Goal: Check status: Check status

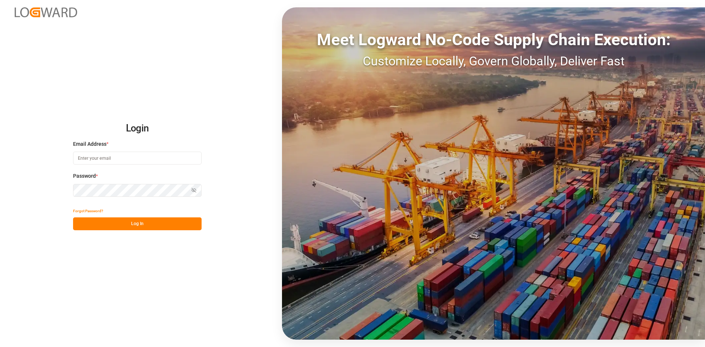
type input "[PERSON_NAME][EMAIL_ADDRESS][PERSON_NAME][DOMAIN_NAME]"
click at [130, 222] on button "Log In" at bounding box center [137, 223] width 128 height 13
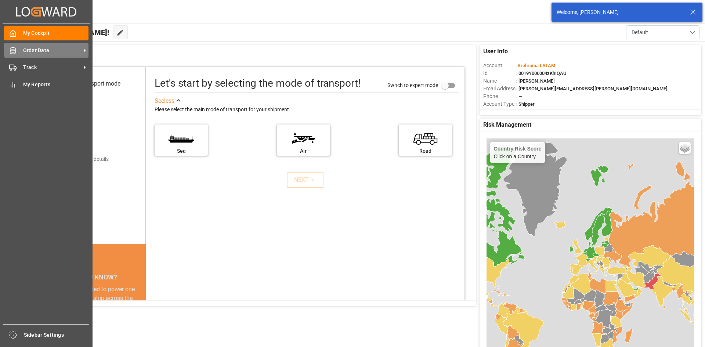
click at [25, 48] on span "Order Data" at bounding box center [52, 51] width 58 height 8
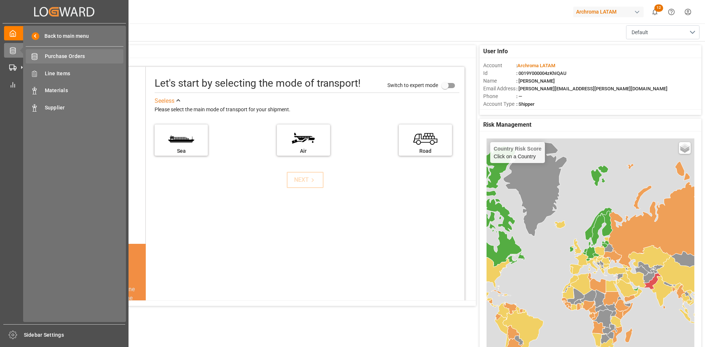
click at [43, 55] on div "Purchase Orders Purchase Orders" at bounding box center [75, 56] width 98 height 14
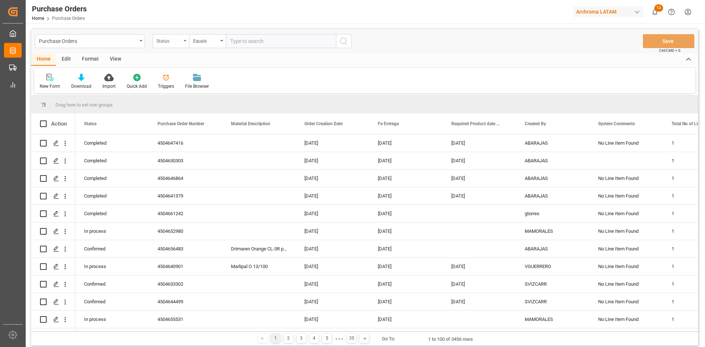
click at [168, 42] on div "Status" at bounding box center [168, 40] width 25 height 8
click at [206, 101] on div "Material Description" at bounding box center [207, 105] width 109 height 15
click at [229, 41] on input "text" at bounding box center [281, 41] width 110 height 14
paste input "Cartaseal WB 25 P"
type input "Cartaseal WB 25 P"
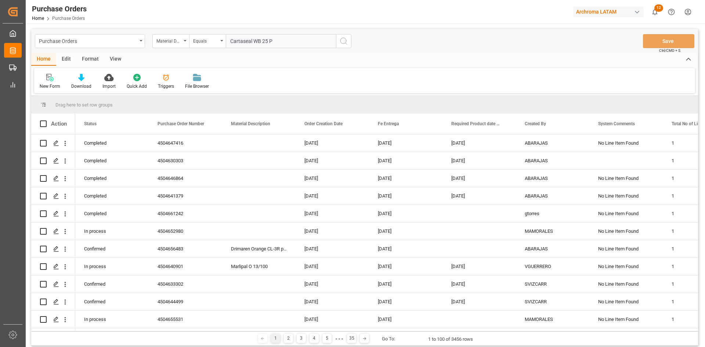
click at [342, 42] on icon "search button" at bounding box center [343, 41] width 9 height 9
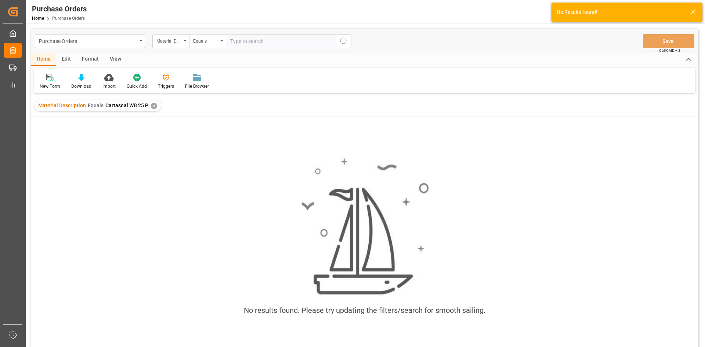
click at [151, 105] on div "✕" at bounding box center [154, 106] width 6 height 6
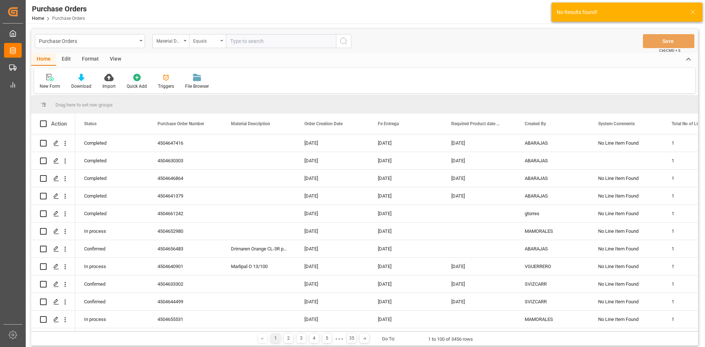
click at [211, 37] on div "Equals" at bounding box center [205, 40] width 25 height 8
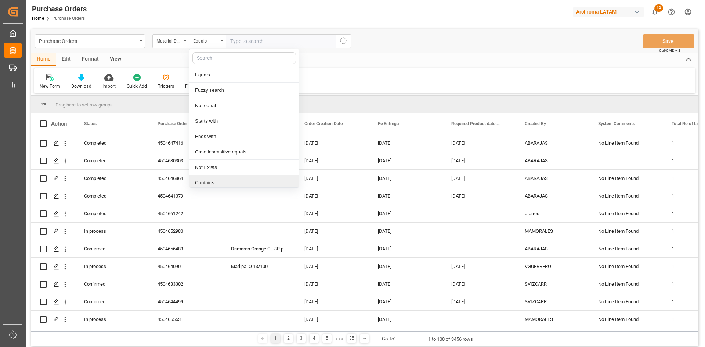
click at [221, 178] on div "Contains" at bounding box center [243, 182] width 109 height 15
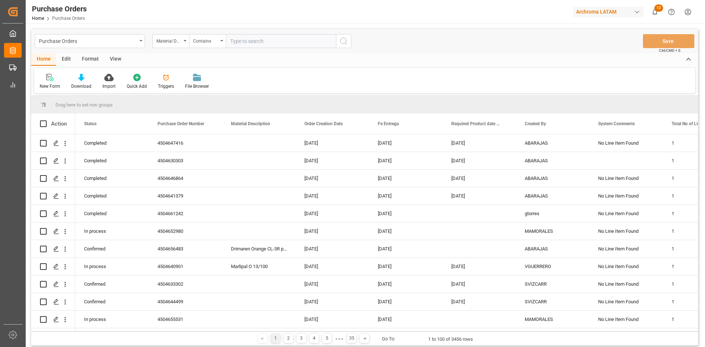
paste input "Cartaseal WB 25 P"
drag, startPoint x: 274, startPoint y: 43, endPoint x: 251, endPoint y: 44, distance: 22.8
click at [251, 44] on input "Cartaseal WB 25 P" at bounding box center [281, 41] width 110 height 14
type input "Cartaseal"
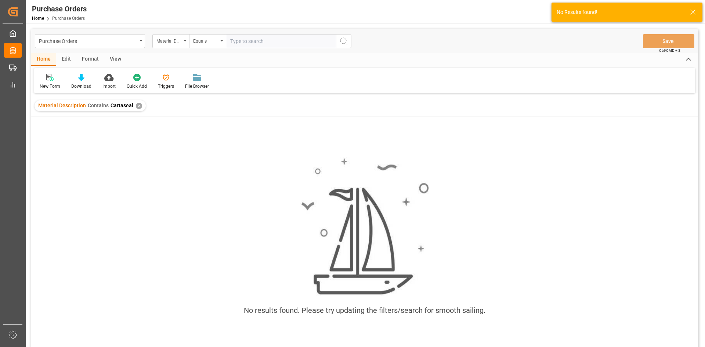
click at [127, 103] on span "Cartaseal" at bounding box center [121, 105] width 23 height 6
click at [136, 103] on div "✕" at bounding box center [139, 106] width 6 height 6
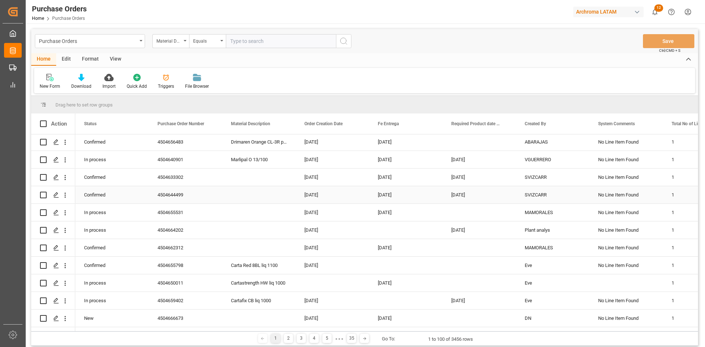
scroll to position [110, 0]
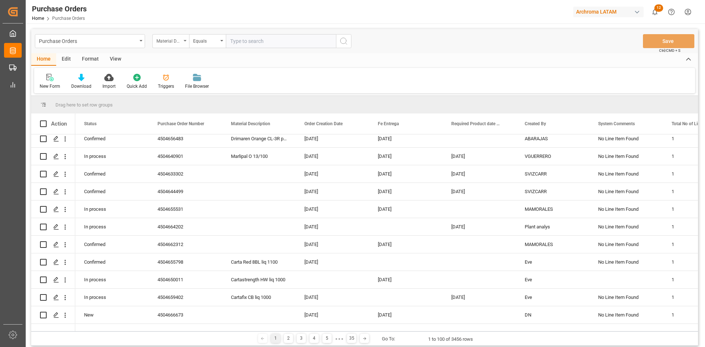
click at [175, 42] on div "Material Description" at bounding box center [168, 40] width 25 height 8
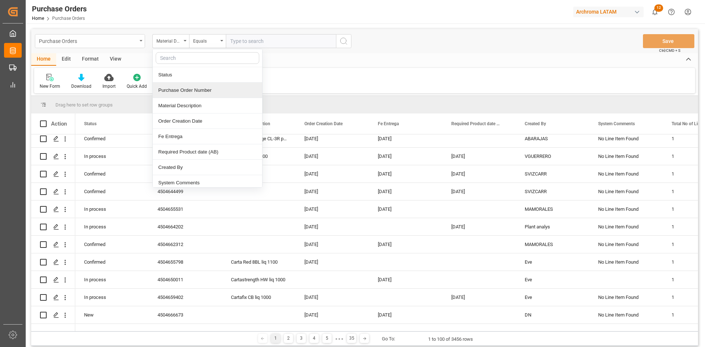
click at [134, 43] on div "Purchase Orders" at bounding box center [88, 40] width 98 height 9
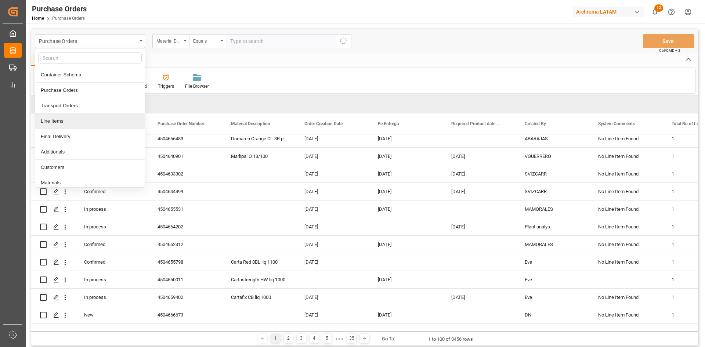
drag, startPoint x: 95, startPoint y: 119, endPoint x: 103, endPoint y: 115, distance: 9.4
click at [95, 119] on div "Line Items" at bounding box center [89, 120] width 109 height 15
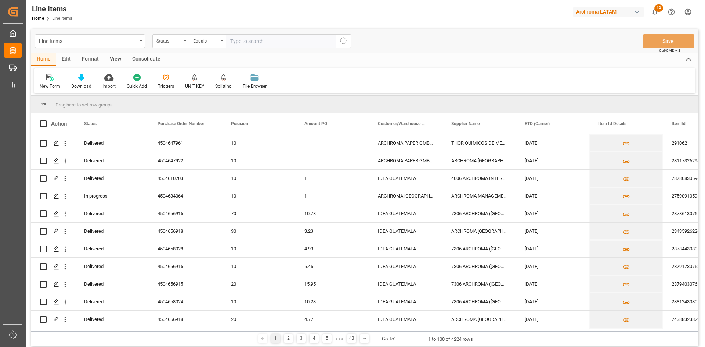
click at [185, 44] on div "Status" at bounding box center [170, 41] width 37 height 14
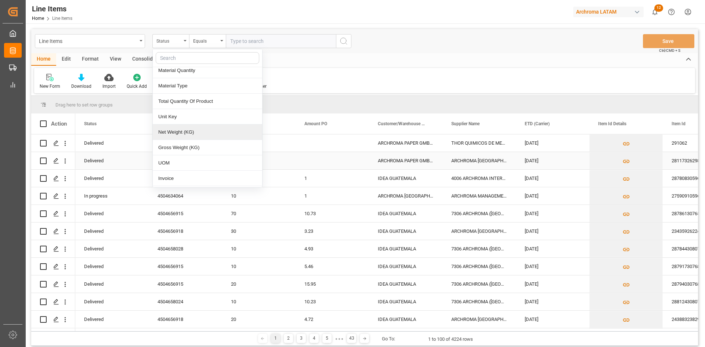
click at [322, 148] on div "Press SPACE to select this row." at bounding box center [331, 142] width 73 height 17
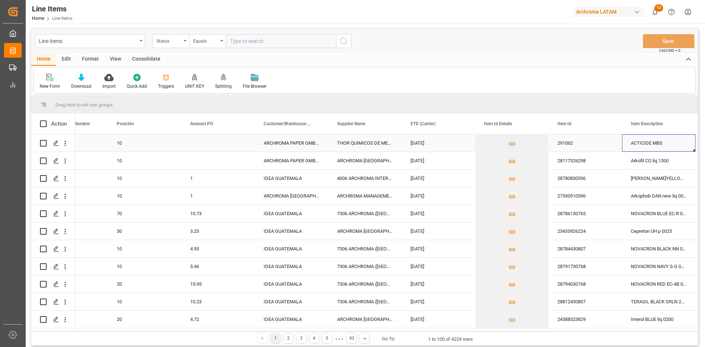
scroll to position [0, 188]
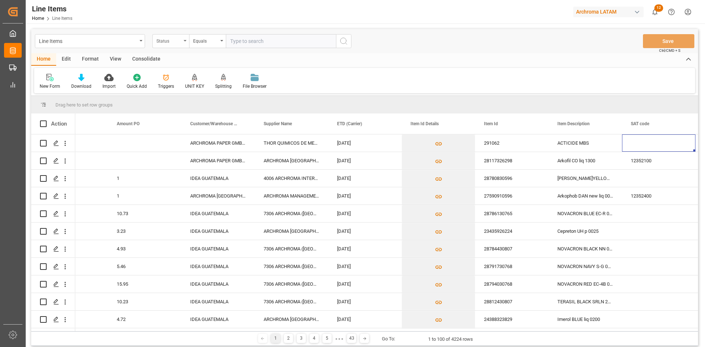
click at [183, 37] on div "Status" at bounding box center [170, 41] width 37 height 14
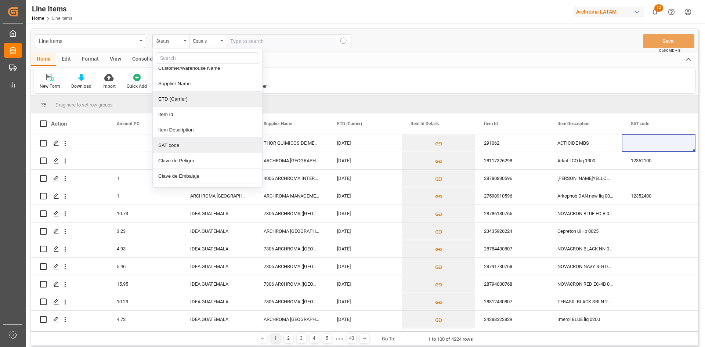
scroll to position [73, 0]
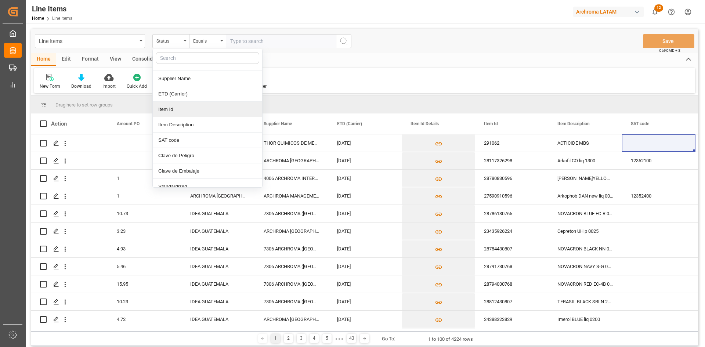
click at [177, 111] on div "Item Id" at bounding box center [207, 109] width 109 height 15
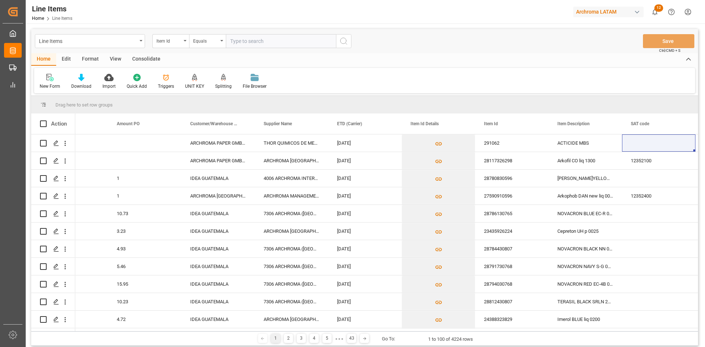
click at [241, 41] on input "text" at bounding box center [281, 41] width 110 height 14
paste input "28526730049"
type input "28526730049"
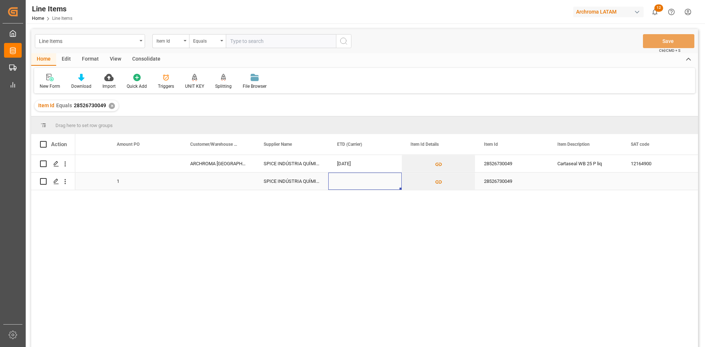
click at [343, 182] on div "Press SPACE to select this row." at bounding box center [364, 180] width 73 height 17
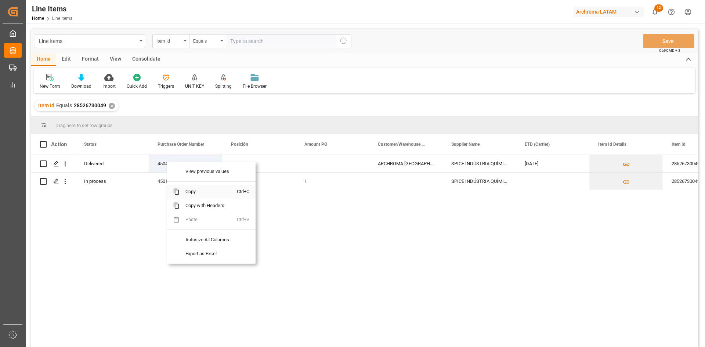
click at [199, 194] on span "Copy" at bounding box center [207, 192] width 57 height 14
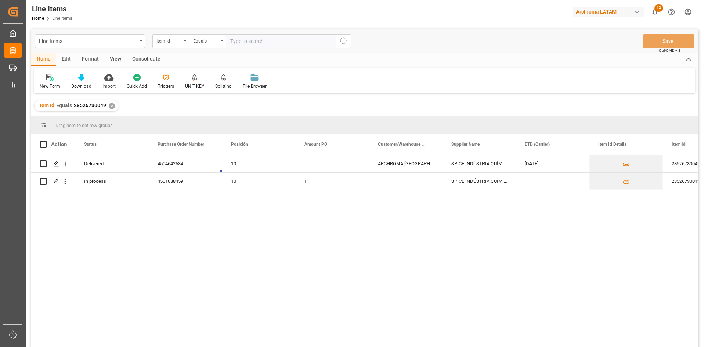
click at [112, 105] on div "✕" at bounding box center [112, 106] width 6 height 6
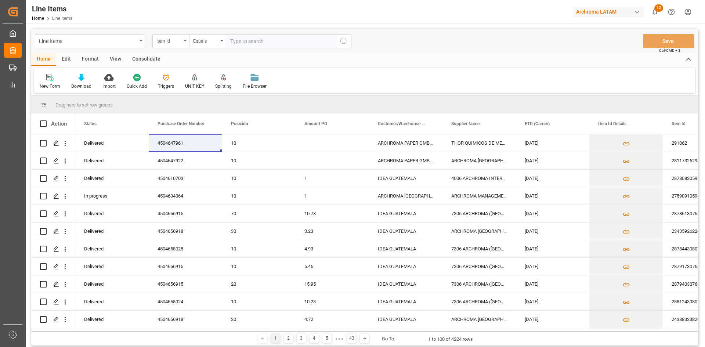
click at [239, 41] on input "text" at bounding box center [281, 41] width 110 height 14
paste input "29519930049"
type input "29519930049"
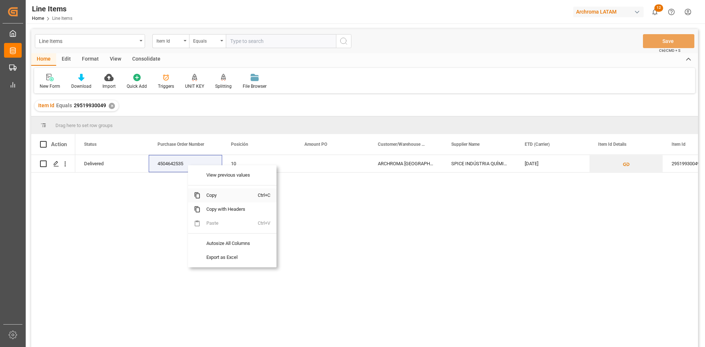
click at [219, 196] on span "Copy" at bounding box center [228, 195] width 57 height 14
